Goal: Information Seeking & Learning: Learn about a topic

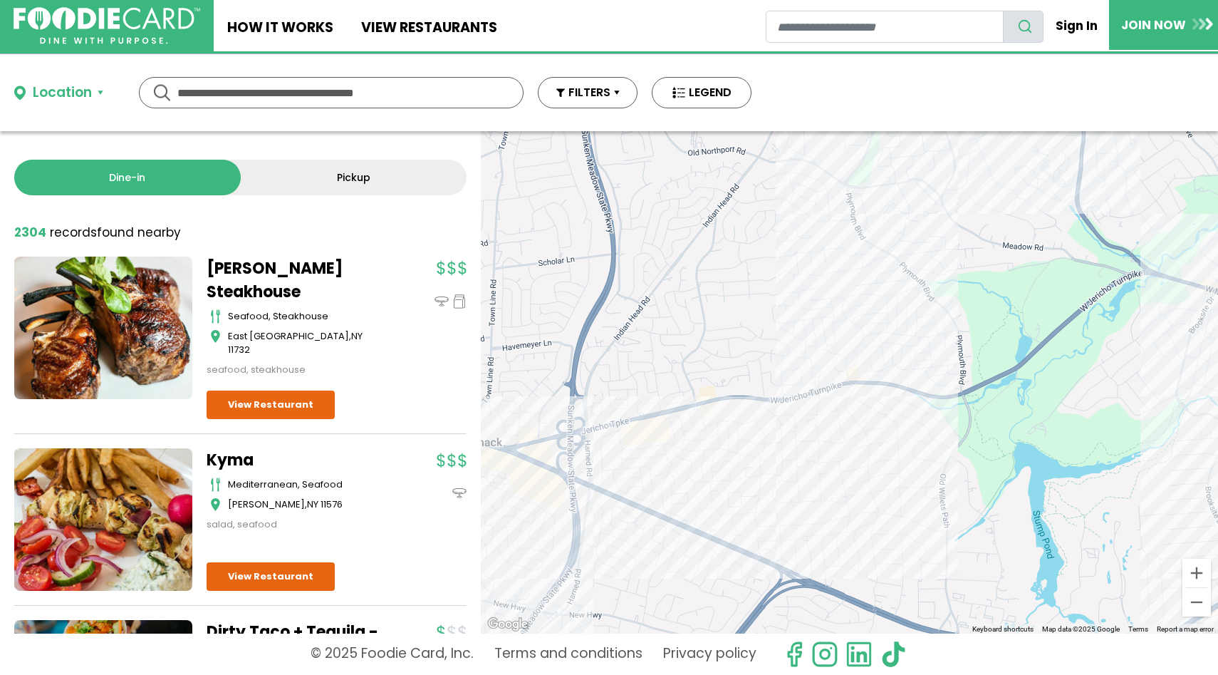
scroll to position [1135, 0]
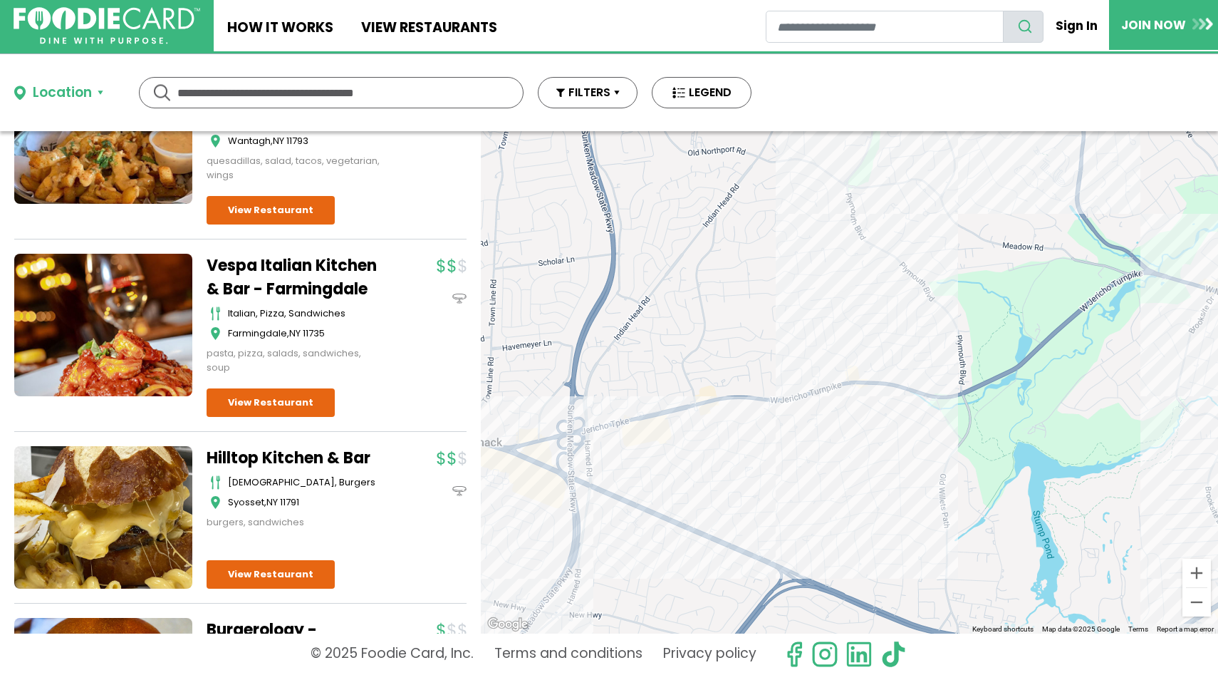
click at [53, 95] on div "Location" at bounding box center [62, 93] width 59 height 21
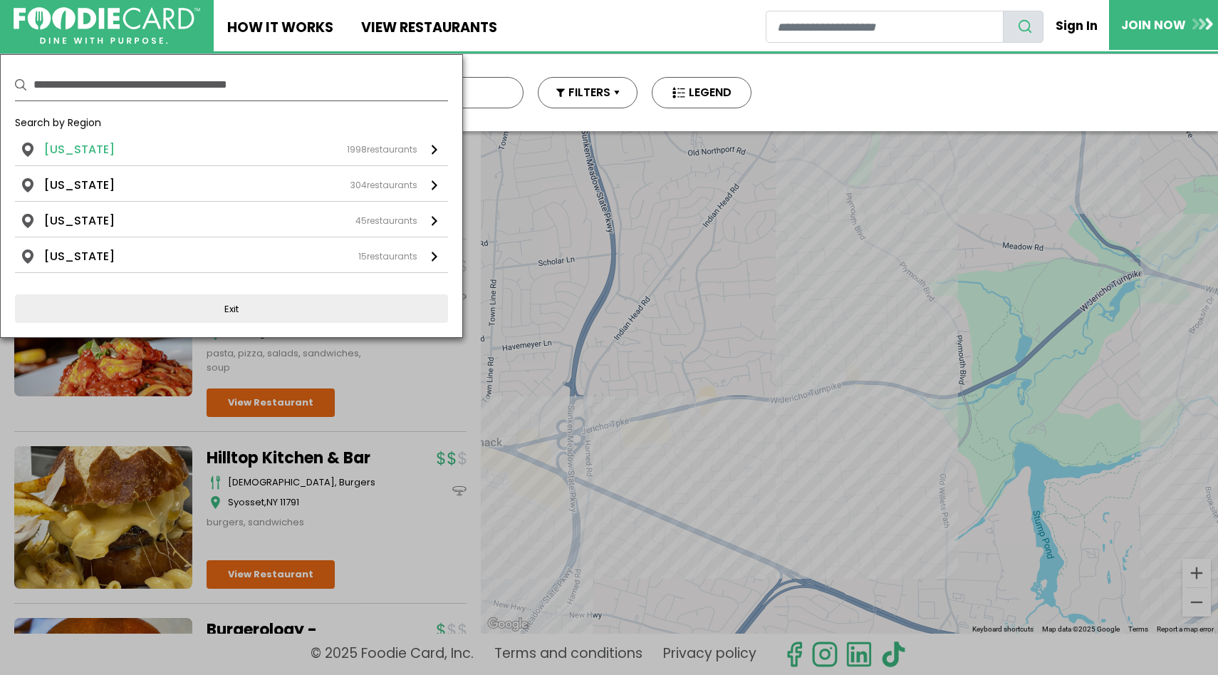
click at [63, 154] on li "New York" at bounding box center [79, 149] width 71 height 17
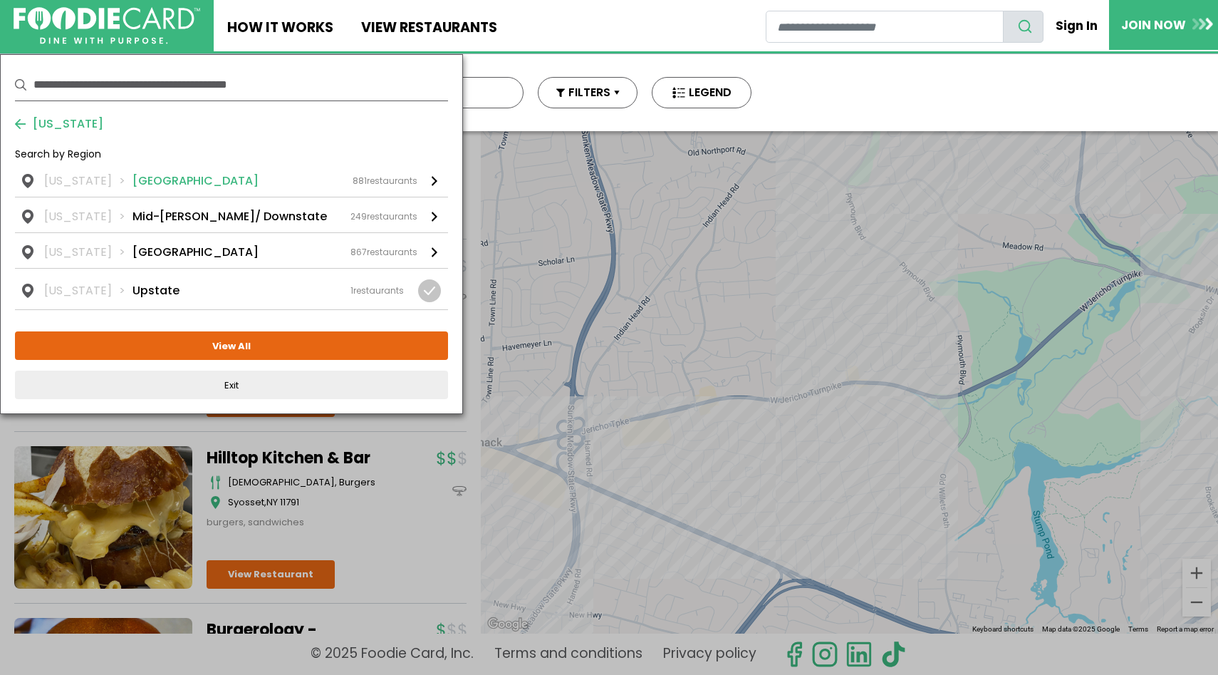
click at [71, 184] on li "New York" at bounding box center [88, 180] width 88 height 17
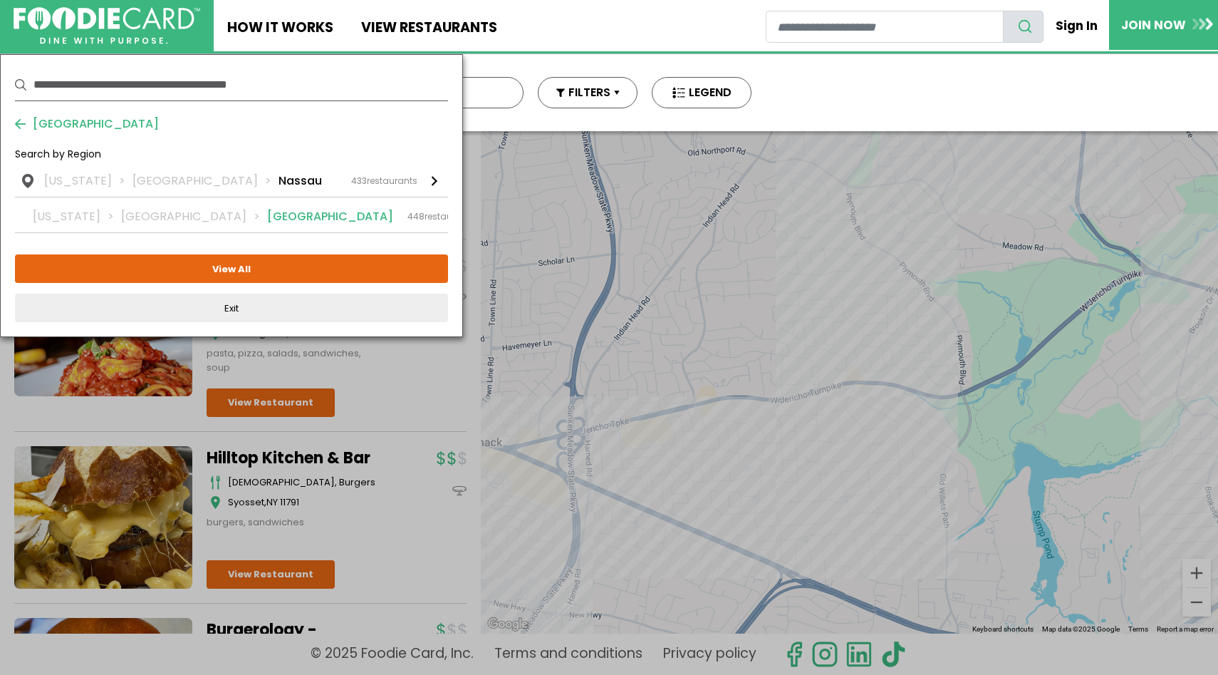
click at [115, 216] on li "New York" at bounding box center [77, 216] width 88 height 17
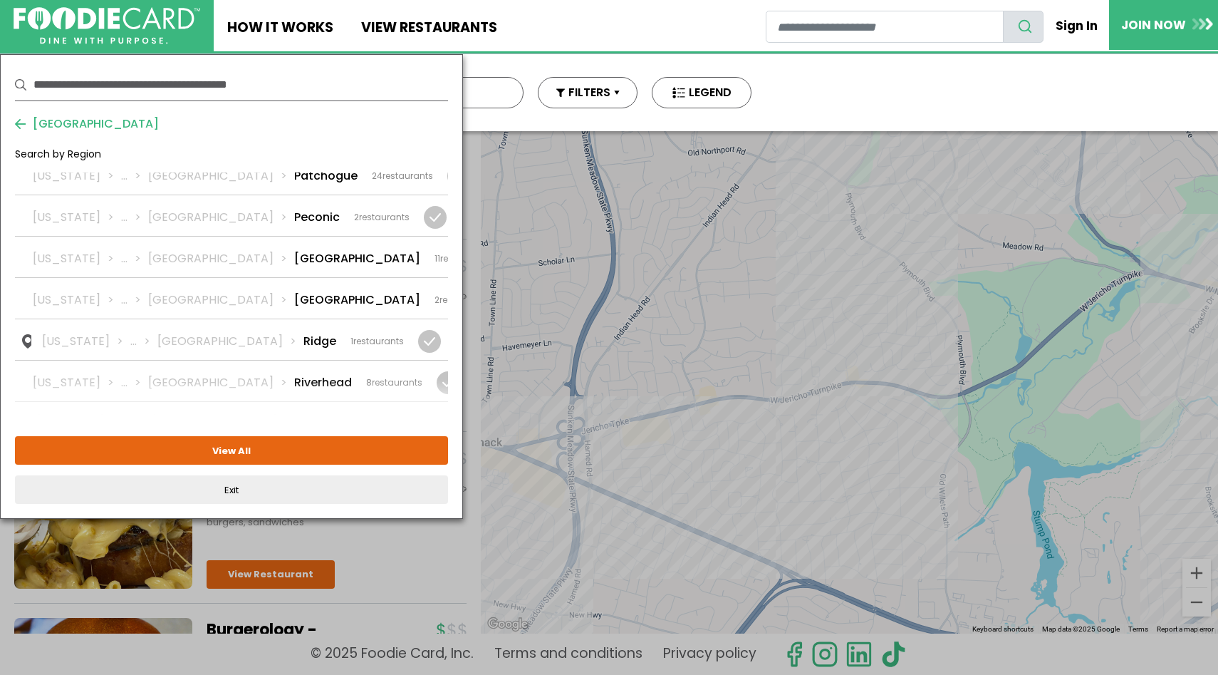
scroll to position [2338, 0]
click at [178, 464] on li "Suffolk" at bounding box center [221, 472] width 146 height 17
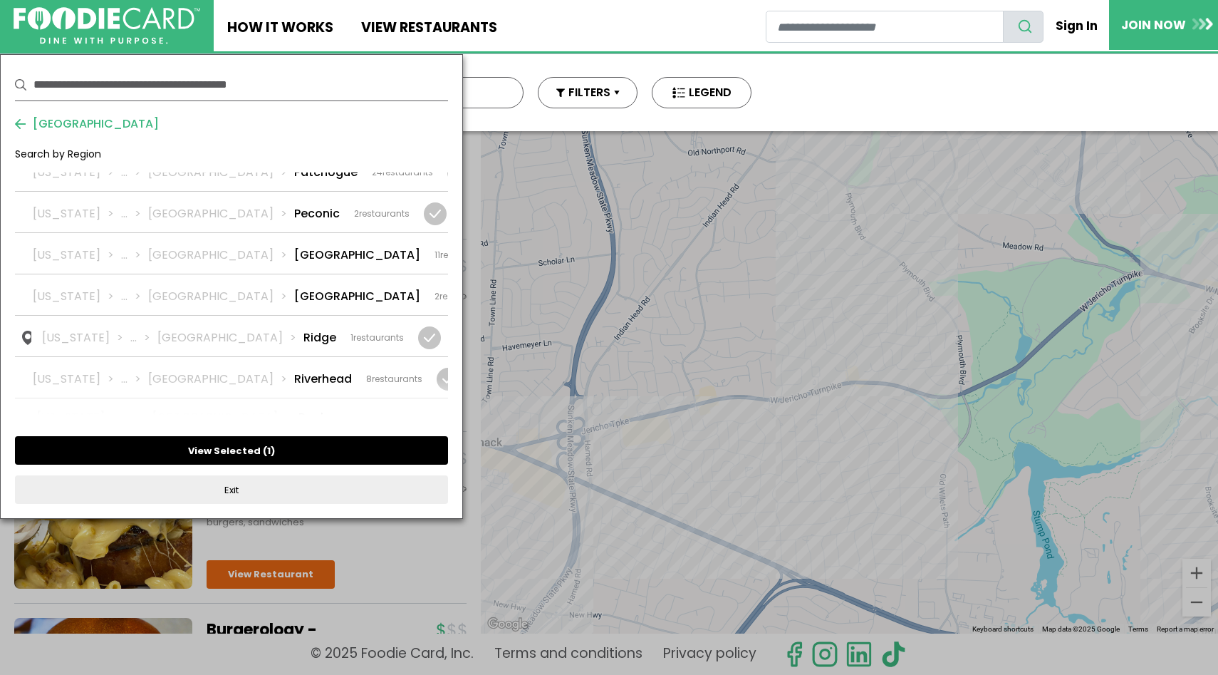
click at [171, 442] on button "View Selected ( 1 )" at bounding box center [231, 450] width 433 height 28
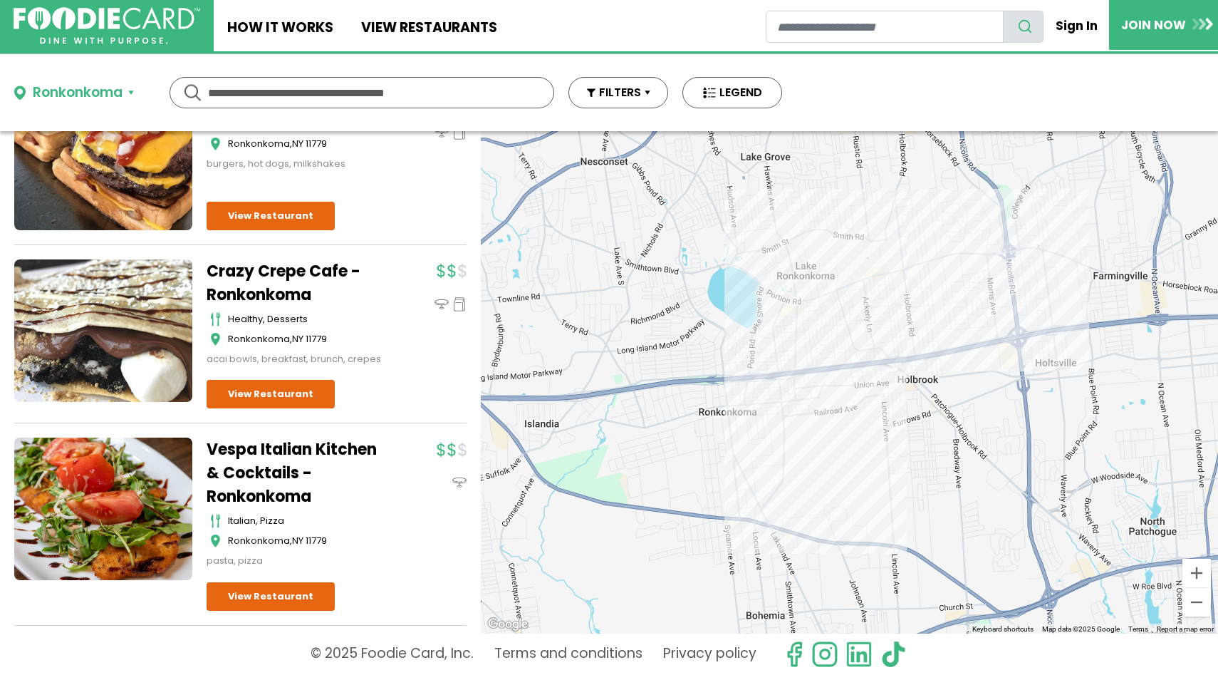
scroll to position [170, 0]
click at [254, 600] on link "View Restaurant" at bounding box center [271, 595] width 128 height 28
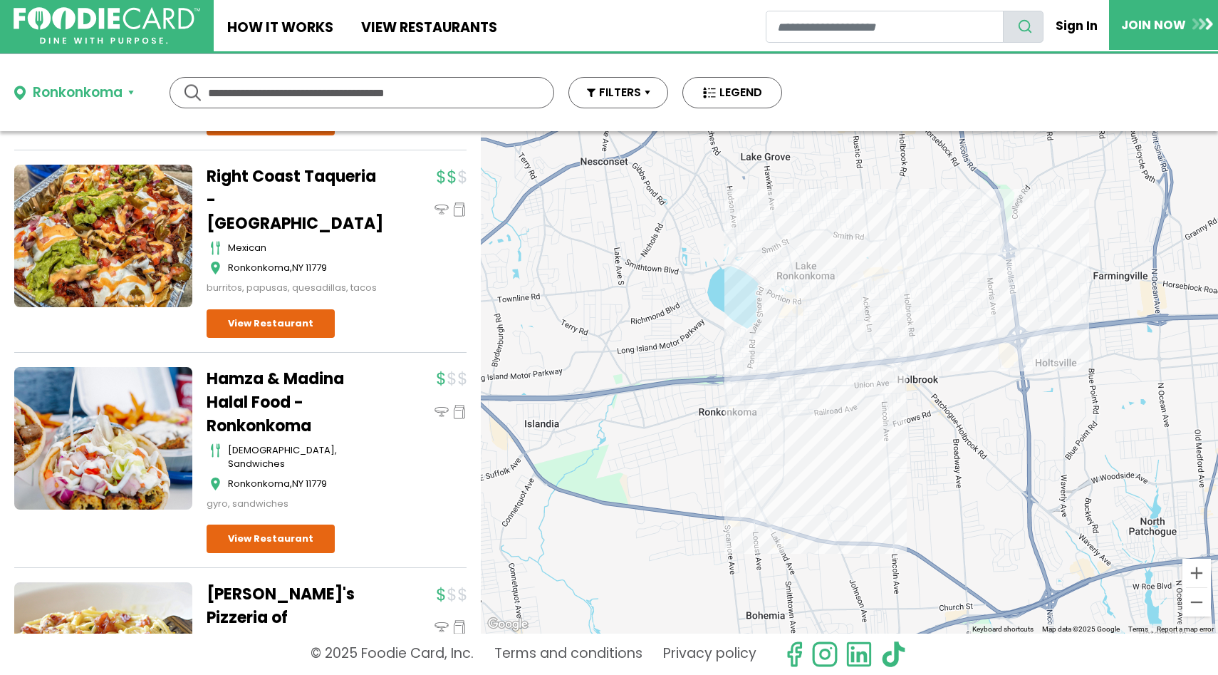
scroll to position [1033, 0]
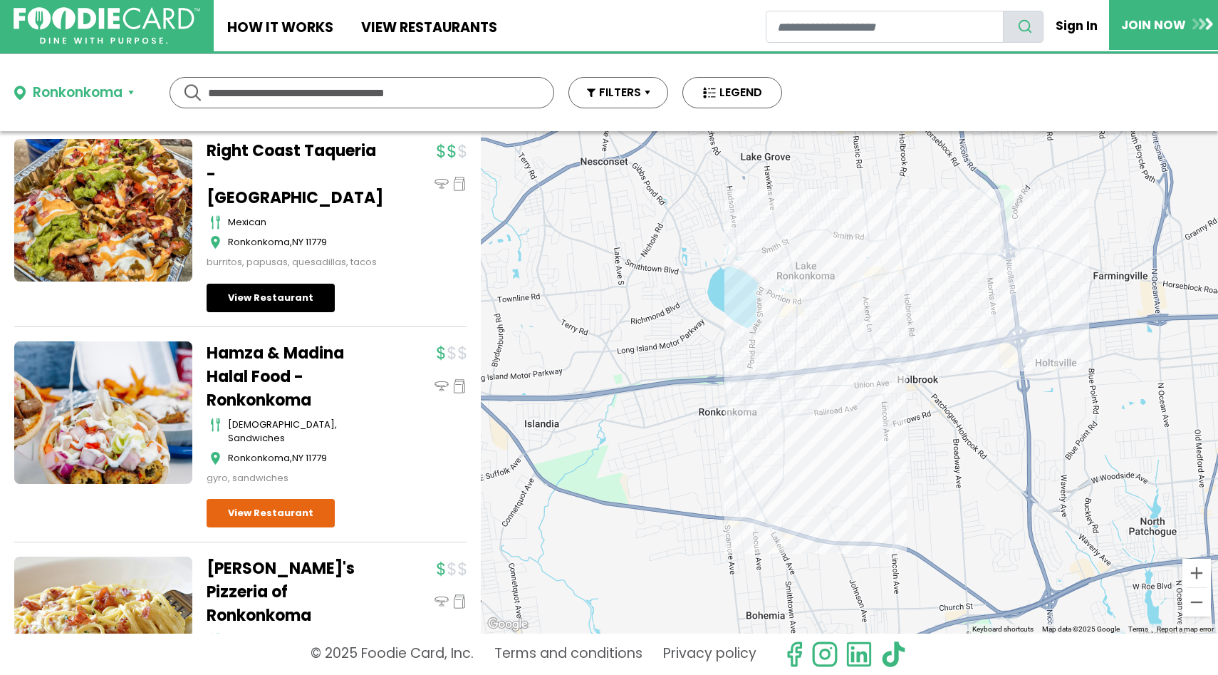
click at [261, 312] on link "View Restaurant" at bounding box center [271, 297] width 128 height 28
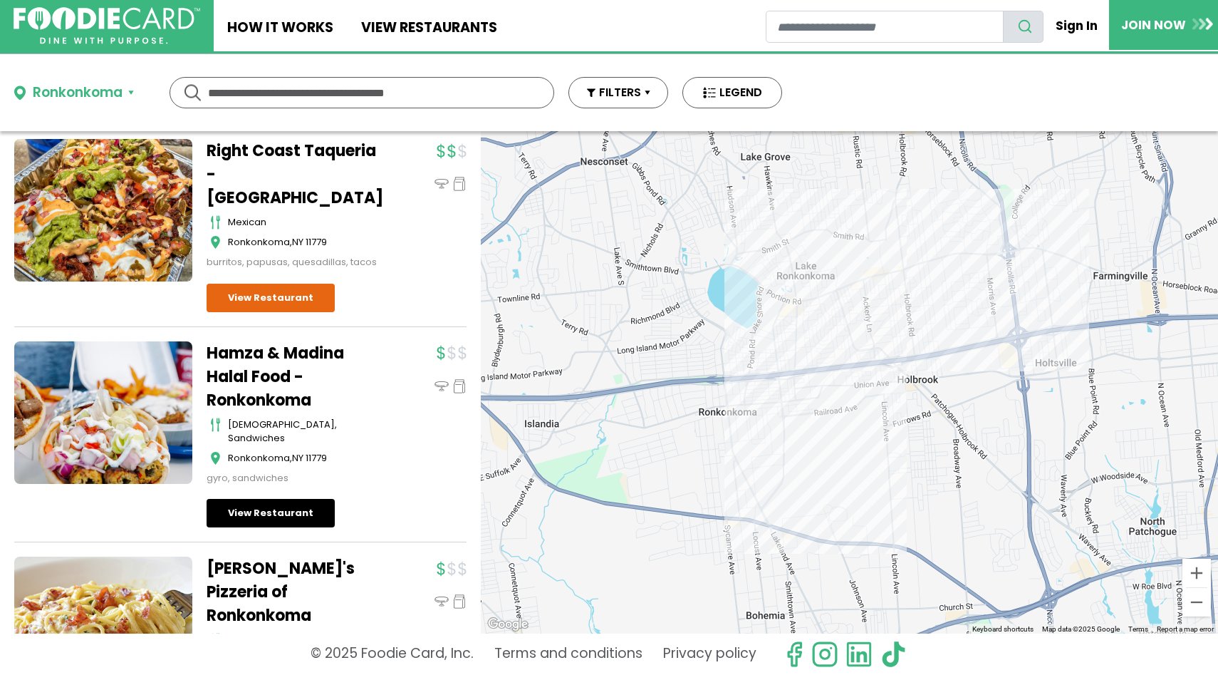
click at [266, 524] on link "View Restaurant" at bounding box center [271, 513] width 128 height 28
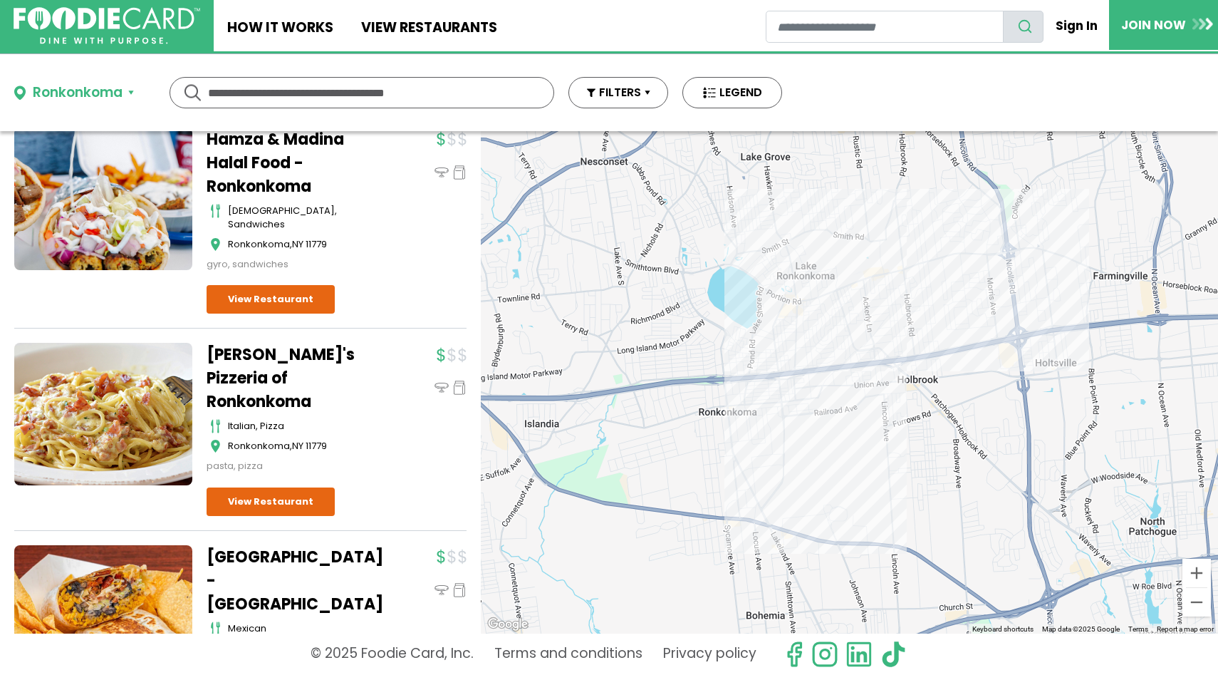
scroll to position [1372, 0]
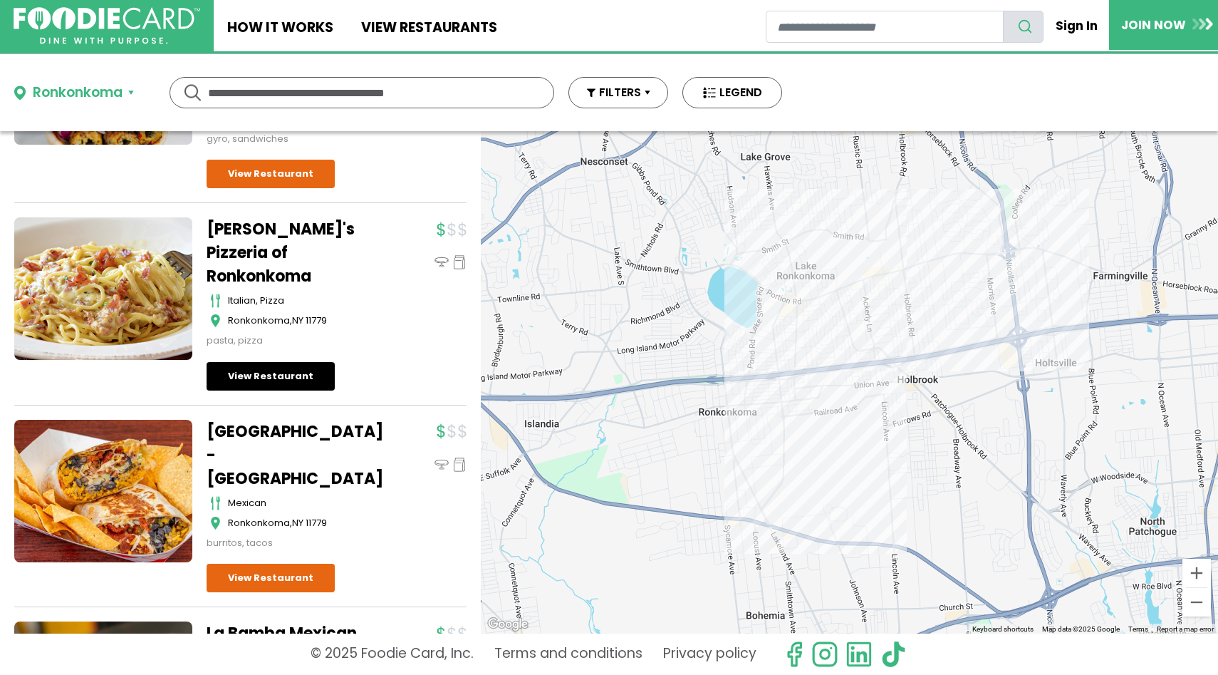
click at [241, 371] on link "View Restaurant" at bounding box center [271, 376] width 128 height 28
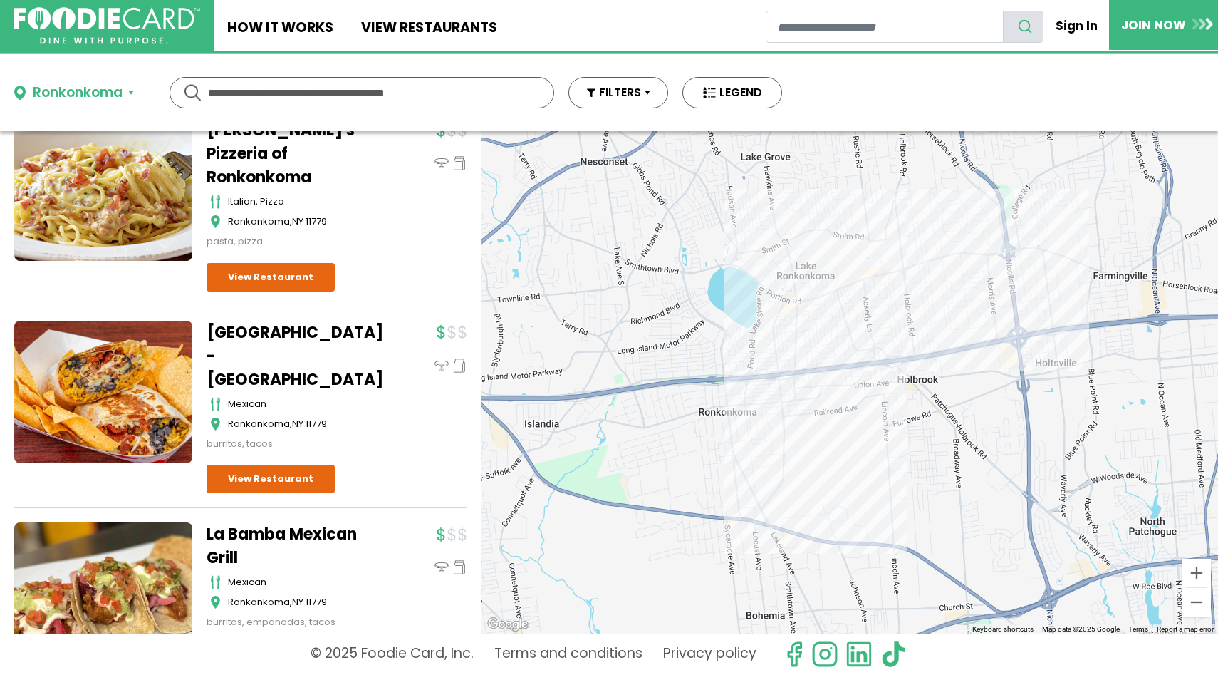
scroll to position [1475, 0]
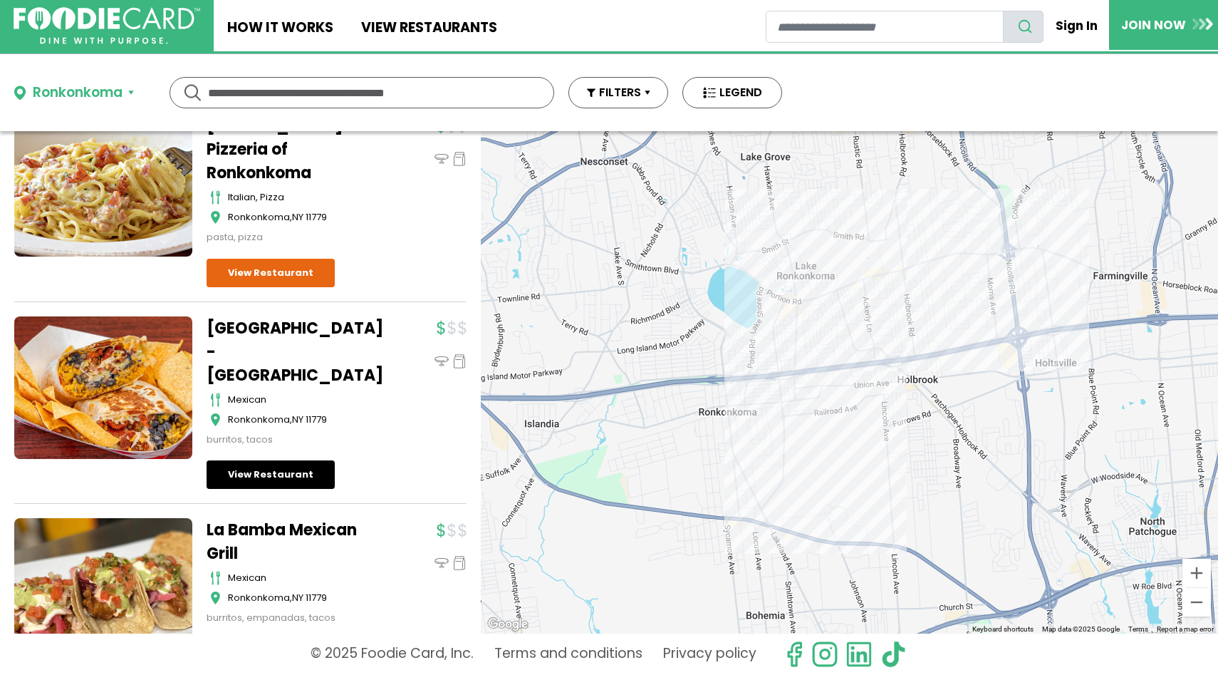
click at [262, 472] on link "View Restaurant" at bounding box center [271, 474] width 128 height 28
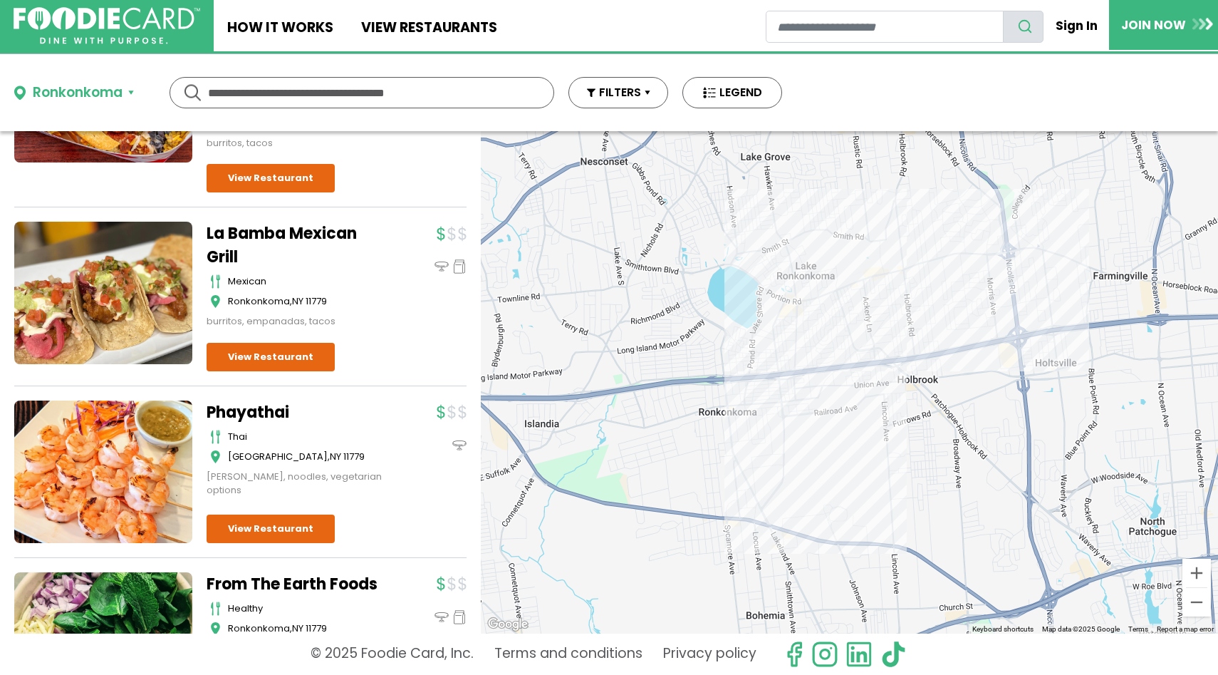
scroll to position [1791, 0]
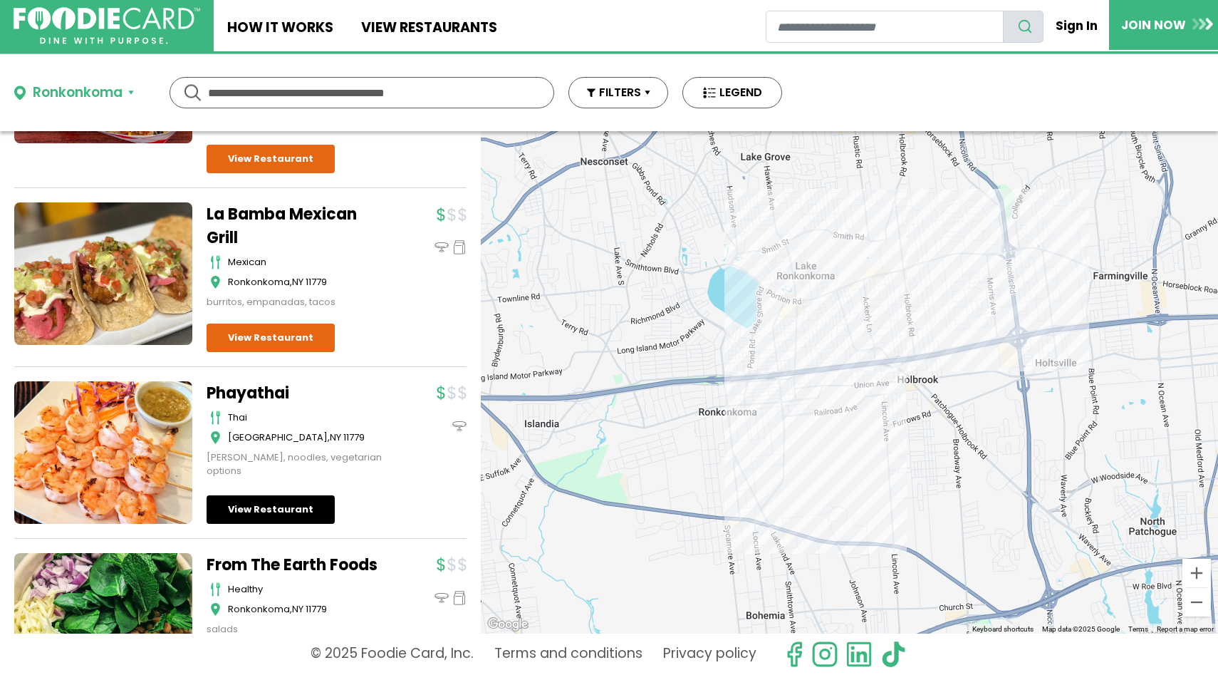
click at [301, 502] on link "View Restaurant" at bounding box center [271, 509] width 128 height 28
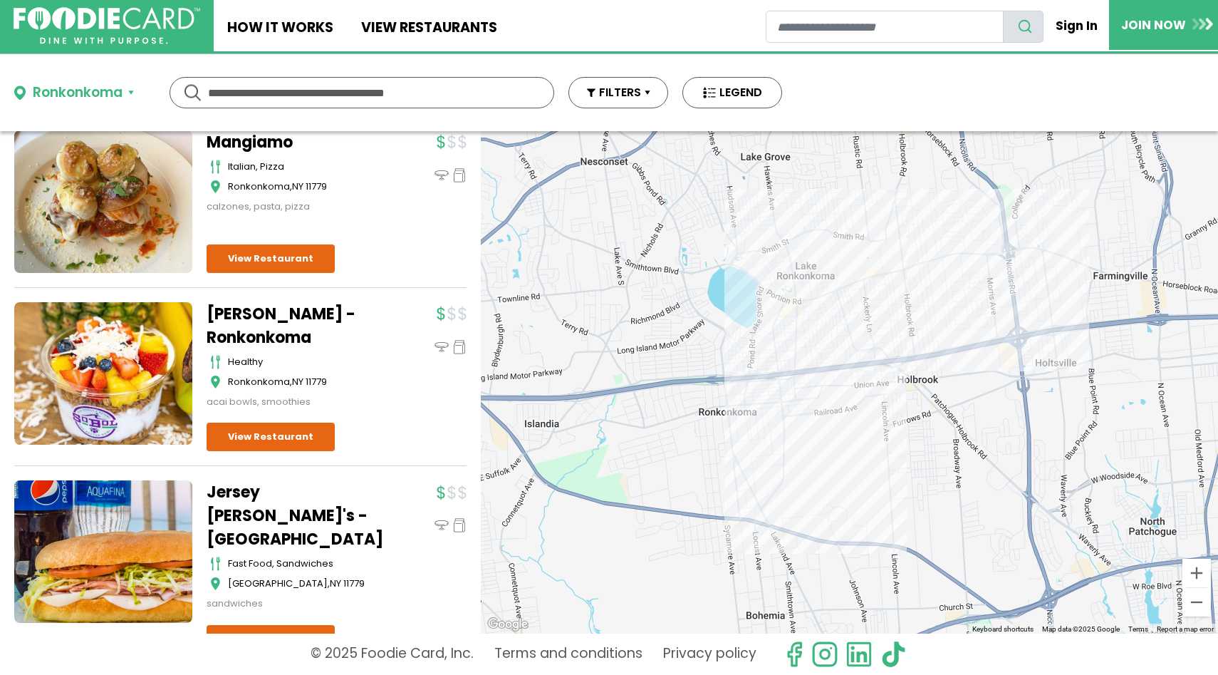
scroll to position [2398, 0]
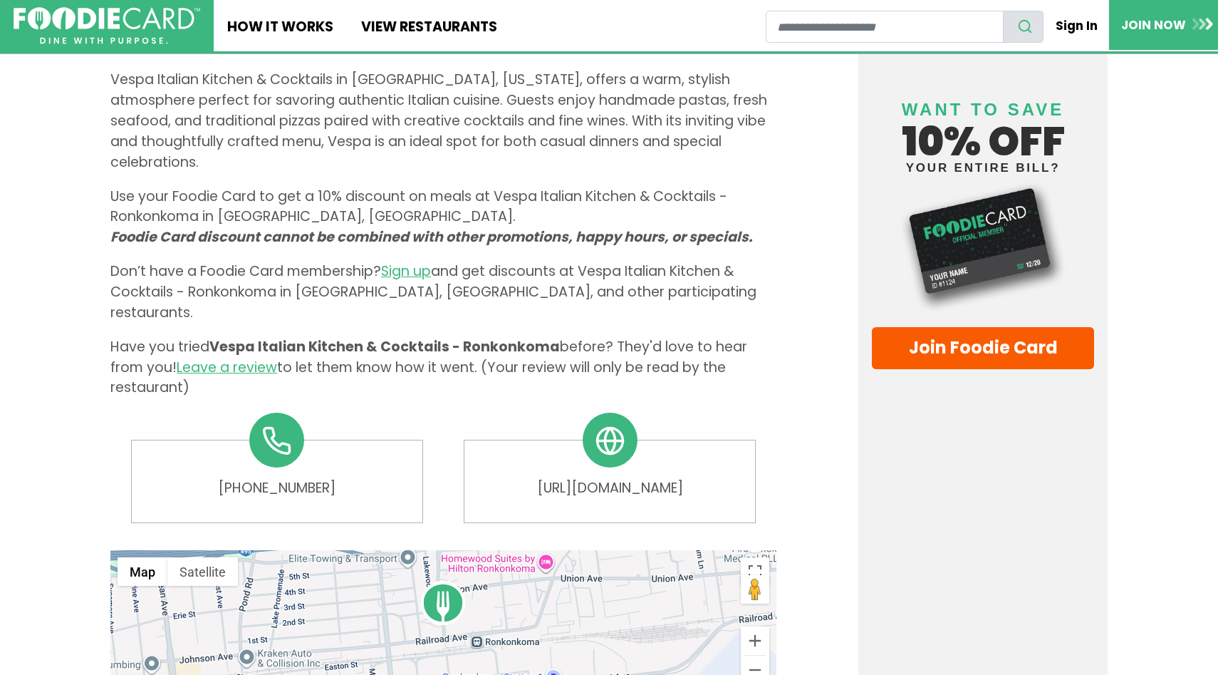
scroll to position [672, 0]
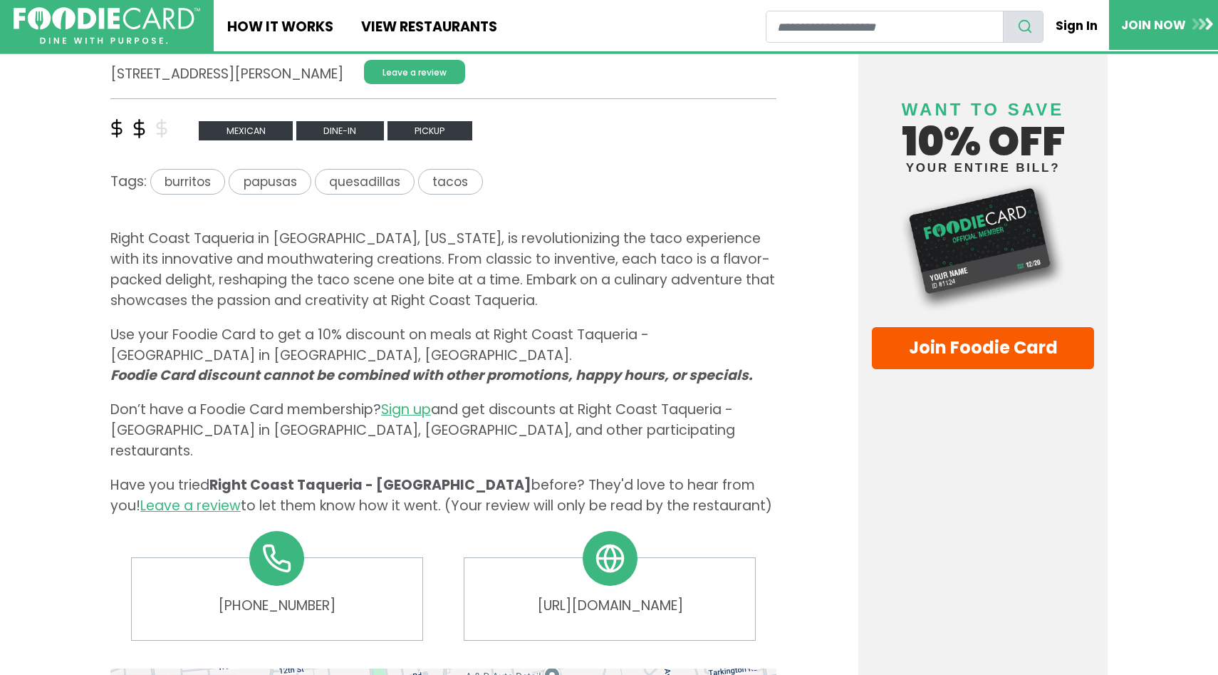
scroll to position [514, 0]
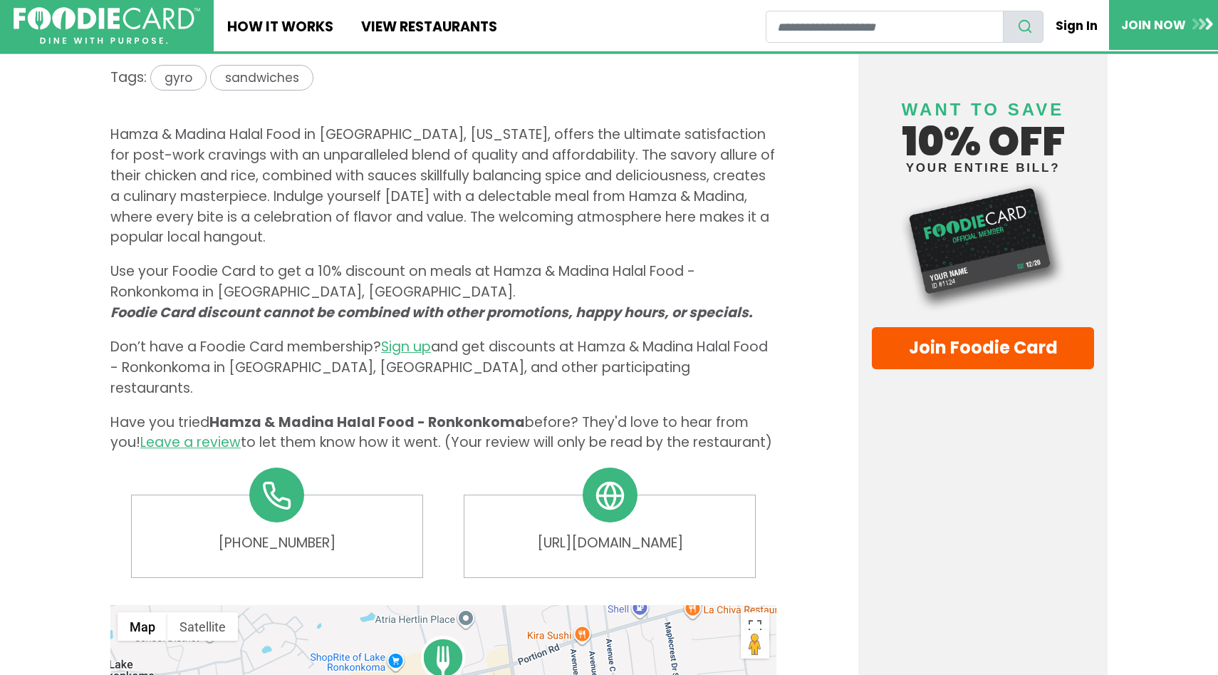
scroll to position [619, 0]
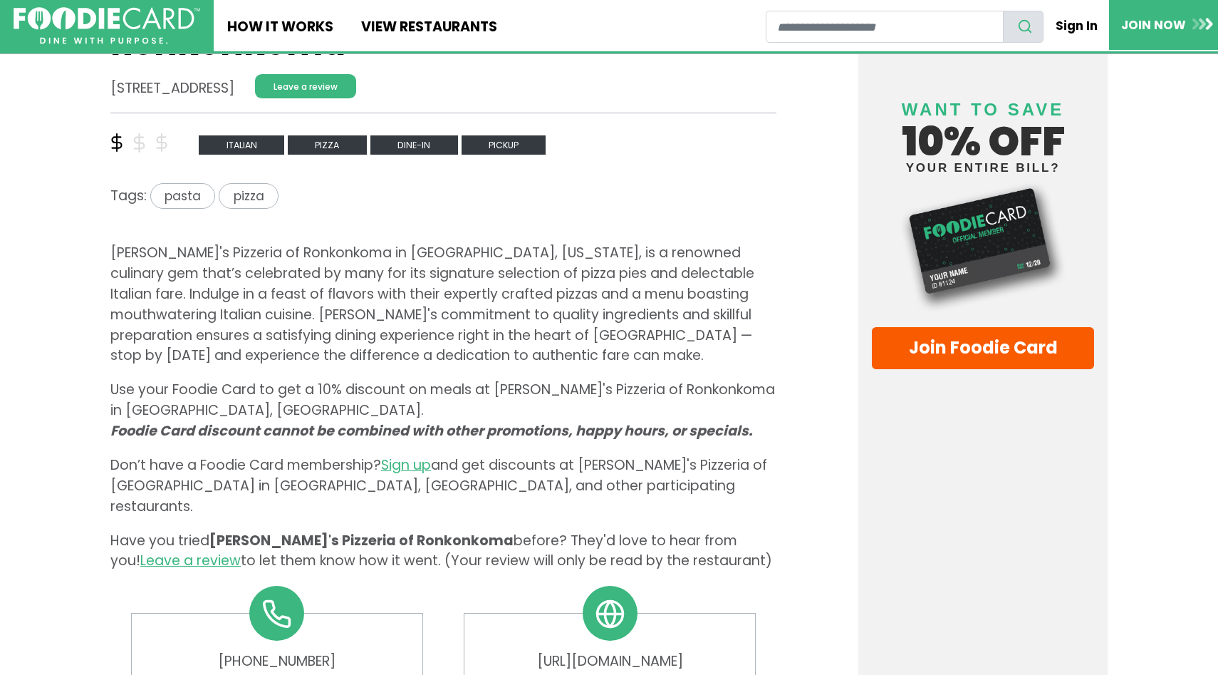
scroll to position [500, 0]
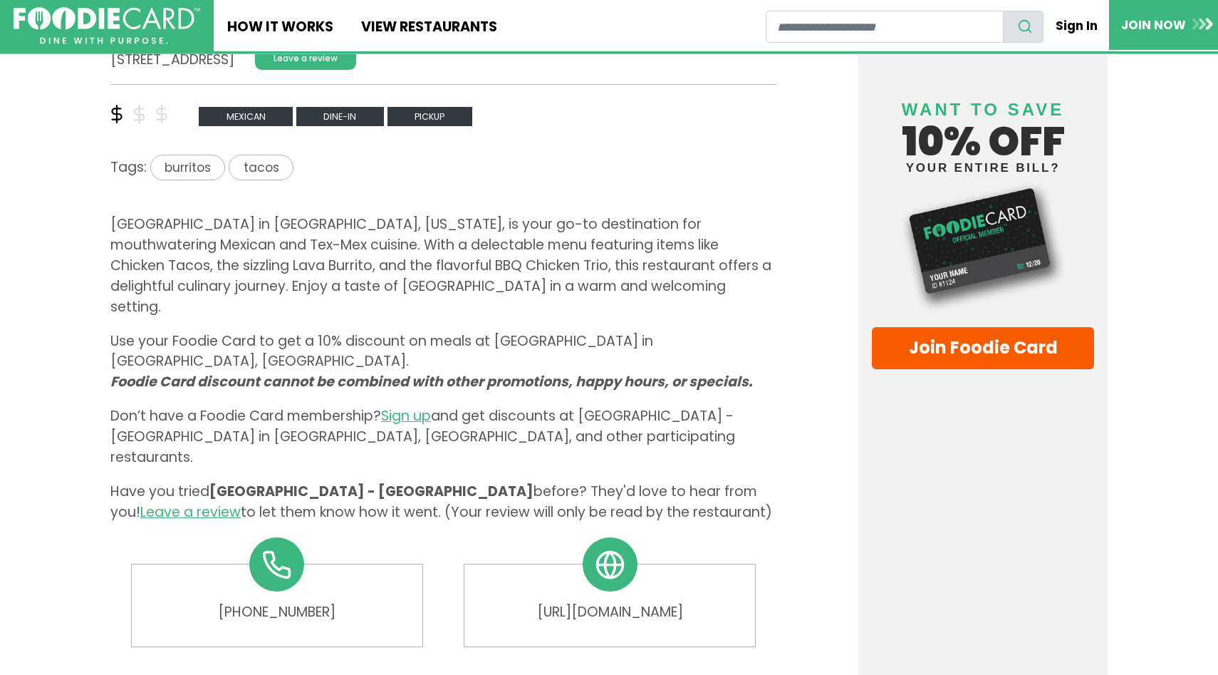
scroll to position [541, 0]
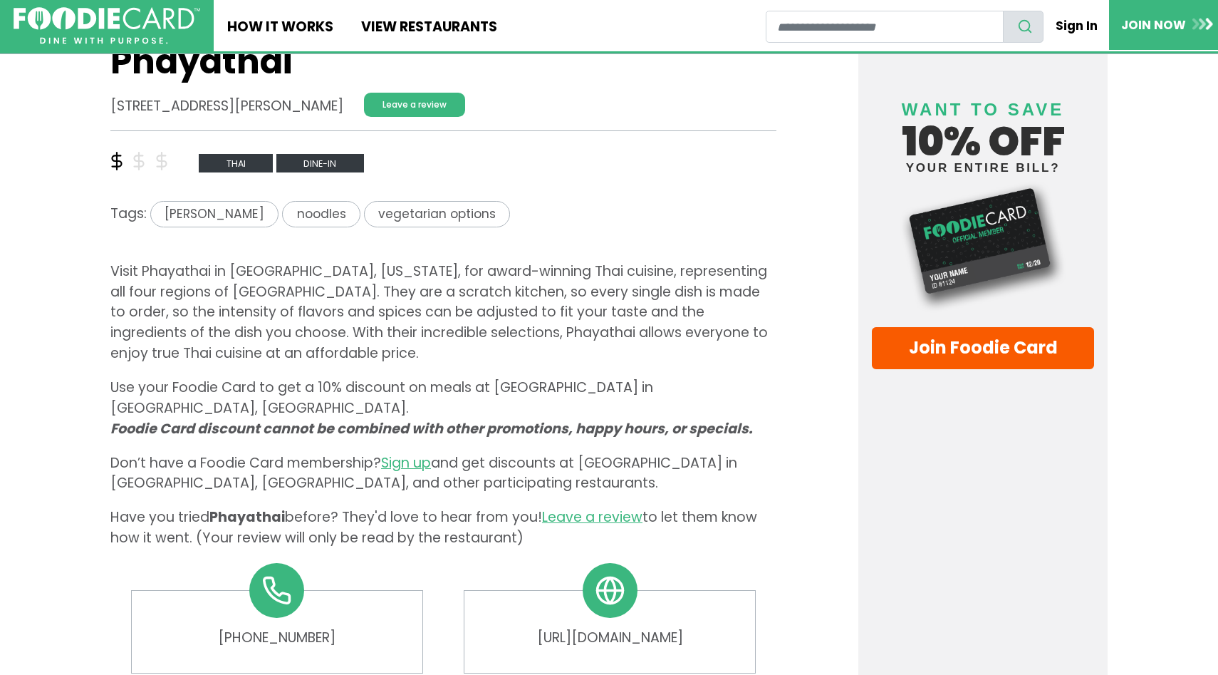
scroll to position [439, 0]
